Goal: Find specific page/section: Find specific page/section

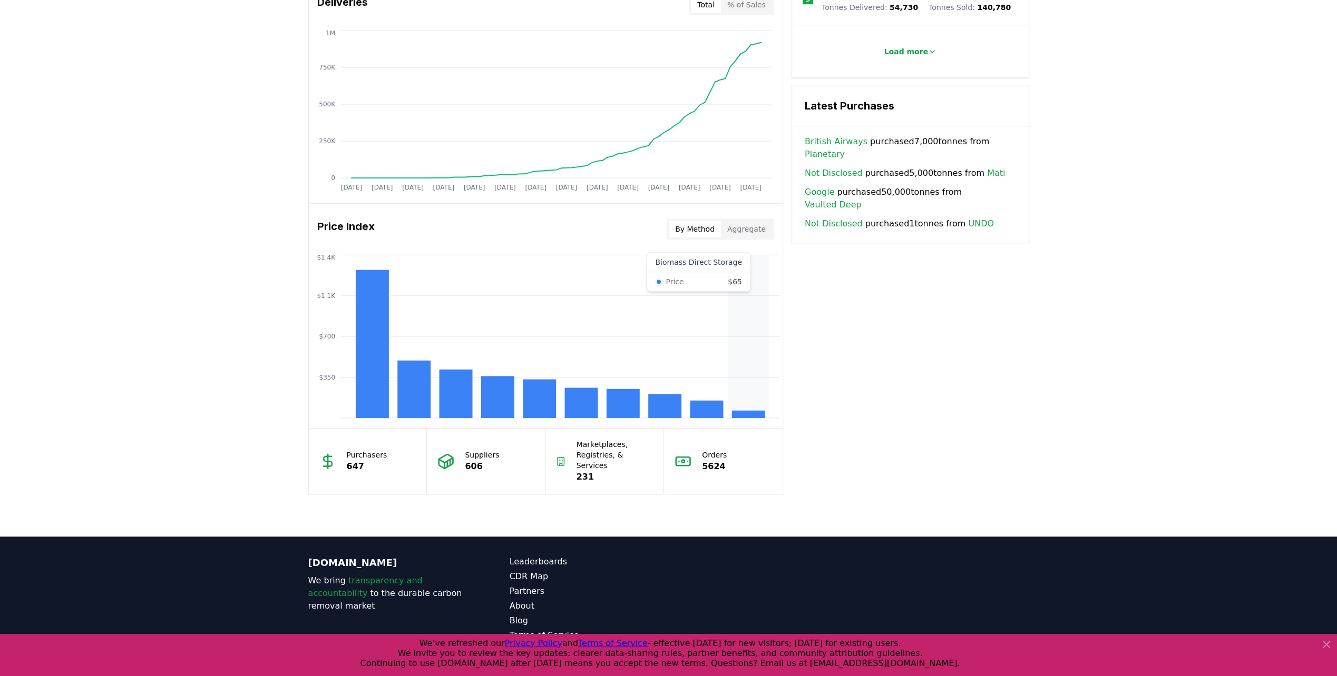
scroll to position [691, 0]
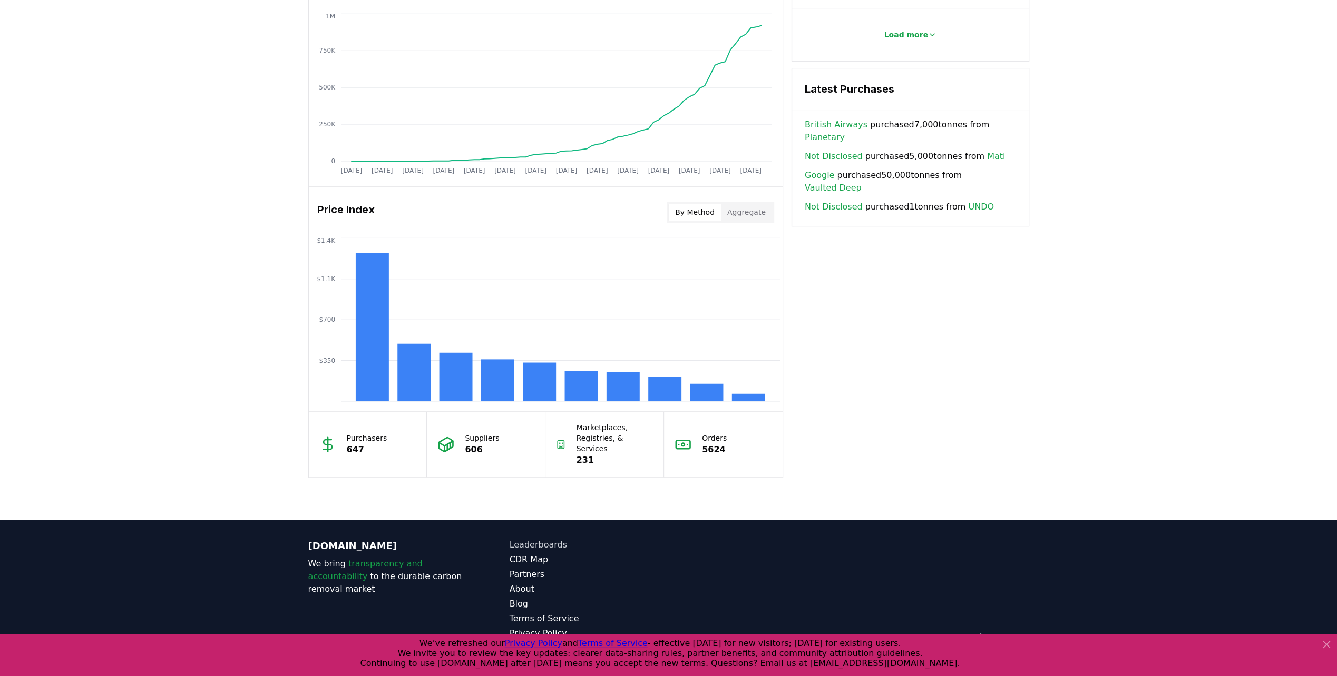
click at [551, 539] on link "Leaderboards" at bounding box center [588, 545] width 159 height 13
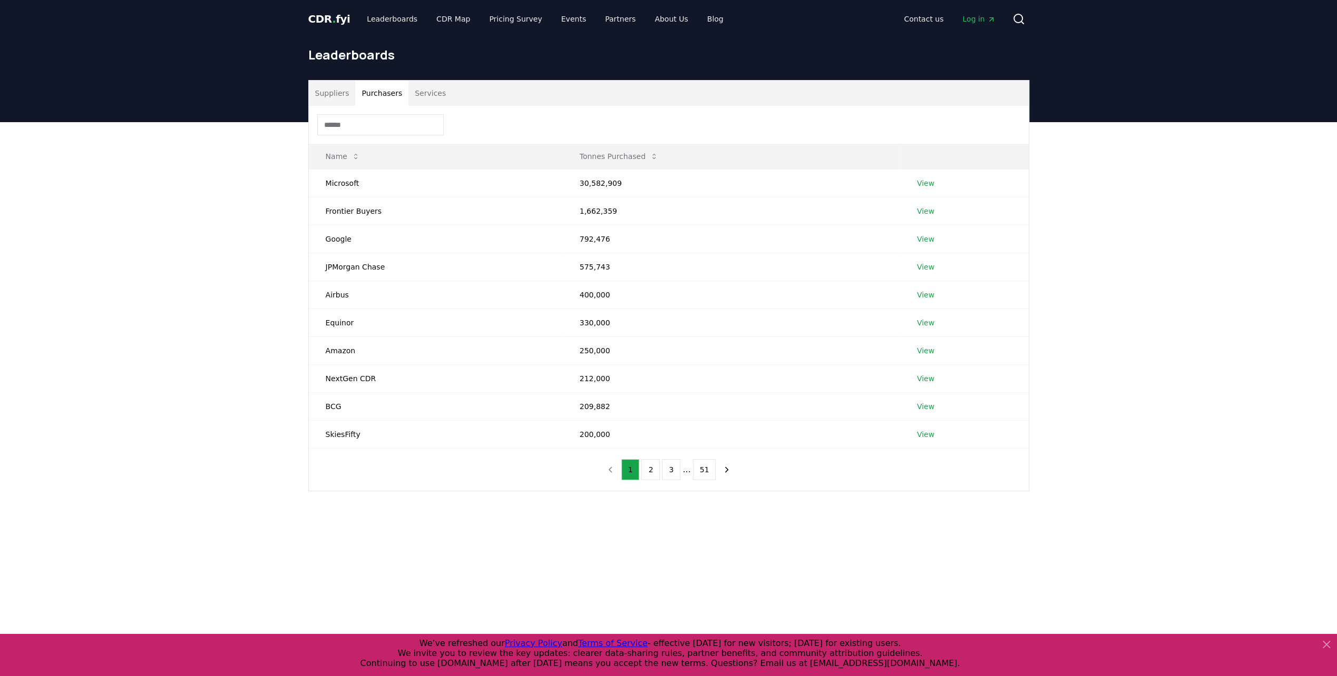
click at [389, 102] on button "Purchasers" at bounding box center [381, 93] width 53 height 25
click at [918, 182] on link "View" at bounding box center [925, 183] width 17 height 11
